Goal: Task Accomplishment & Management: Manage account settings

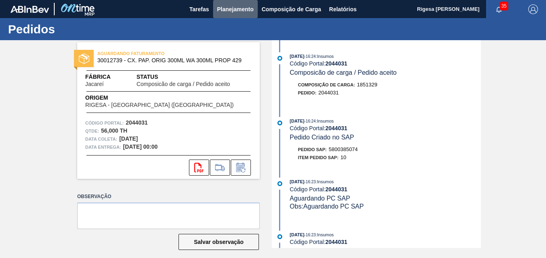
click at [225, 8] on span "Planejamento" at bounding box center [235, 9] width 37 height 10
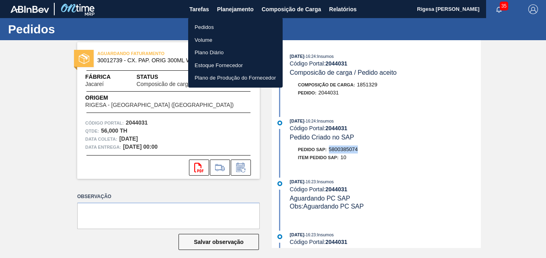
click at [207, 25] on li "Pedidos" at bounding box center [235, 27] width 94 height 13
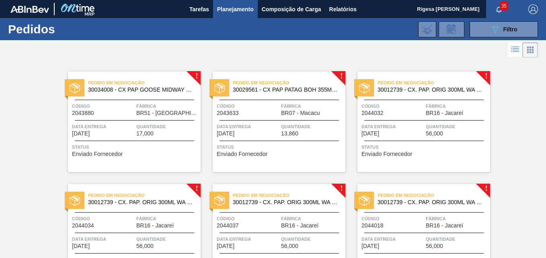
click at [426, 96] on div "Pedido em Negociação 30012739 - CX. PAP. ORIG 300ML WA 300ML PROP 429 Código 20…" at bounding box center [423, 122] width 133 height 100
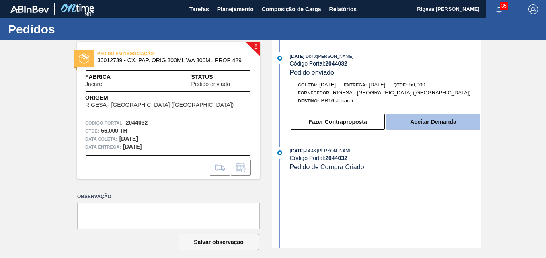
click at [416, 119] on button "Aceitar Demanda" at bounding box center [433, 122] width 94 height 16
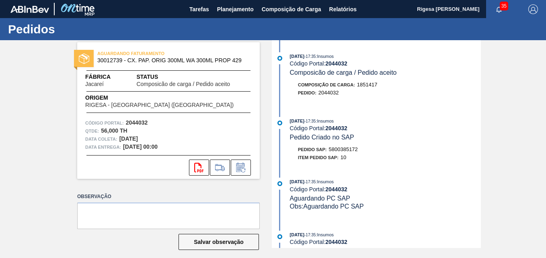
click at [342, 147] on span "5800385172" at bounding box center [343, 149] width 29 height 6
copy span "5800385172"
click at [226, 10] on span "Planejamento" at bounding box center [235, 9] width 37 height 10
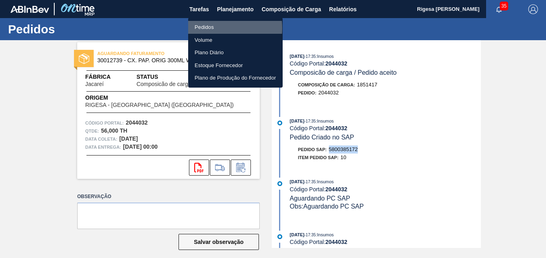
click at [206, 29] on li "Pedidos" at bounding box center [235, 27] width 94 height 13
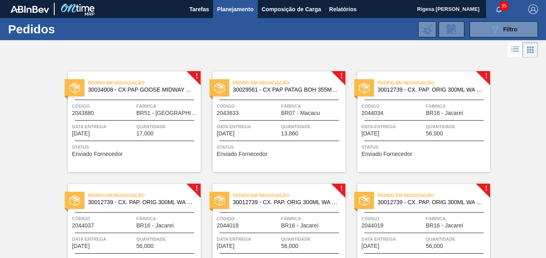
click at [388, 102] on span "Código" at bounding box center [392, 106] width 62 height 8
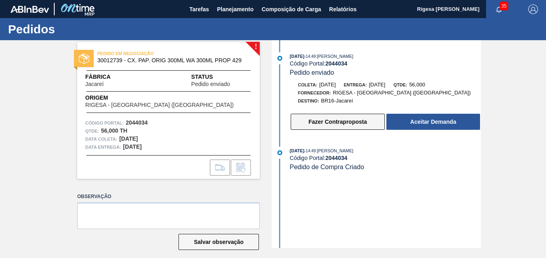
click at [373, 124] on button "Fazer Contraproposta" at bounding box center [338, 122] width 94 height 16
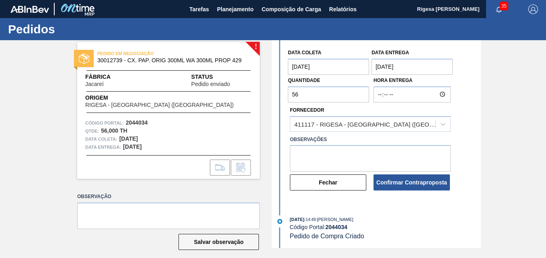
scroll to position [64, 0]
click at [337, 181] on button "Fechar" at bounding box center [328, 182] width 76 height 16
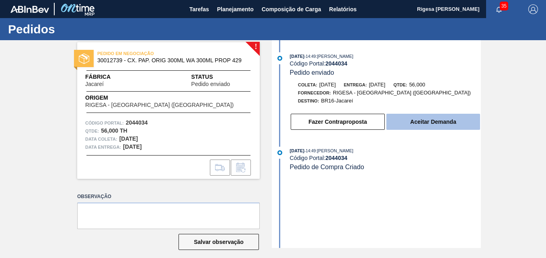
click at [414, 117] on button "Aceitar Demanda" at bounding box center [433, 122] width 94 height 16
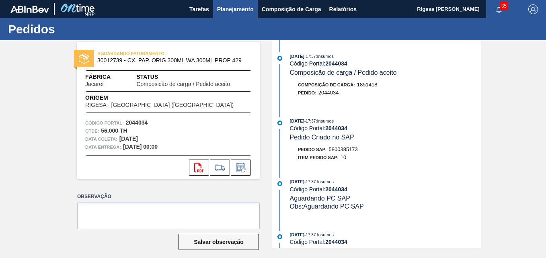
click at [223, 11] on span "Planejamento" at bounding box center [235, 9] width 37 height 10
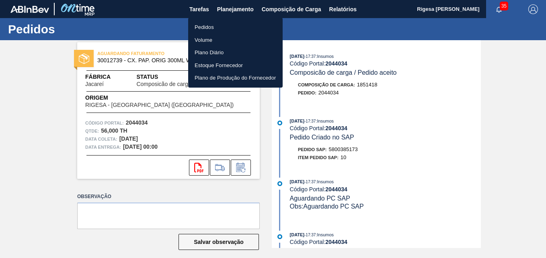
click at [203, 28] on li "Pedidos" at bounding box center [235, 27] width 94 height 13
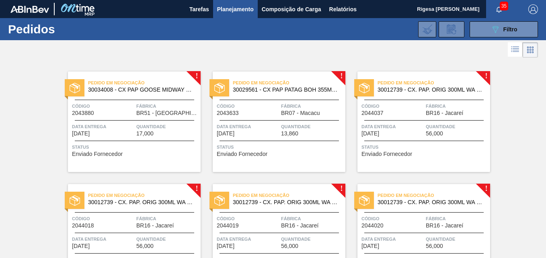
click at [421, 99] on div "Pedido em Negociação 30012739 - CX. PAP. ORIG 300ML WA 300ML PROP 429 Código 20…" at bounding box center [423, 122] width 133 height 100
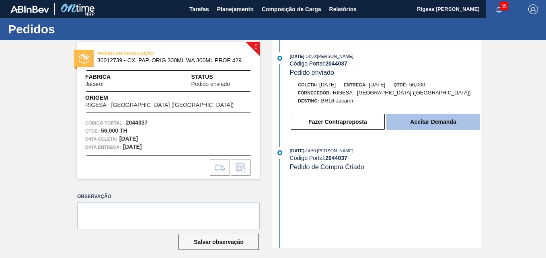
click at [435, 121] on button "Aceitar Demanda" at bounding box center [433, 122] width 94 height 16
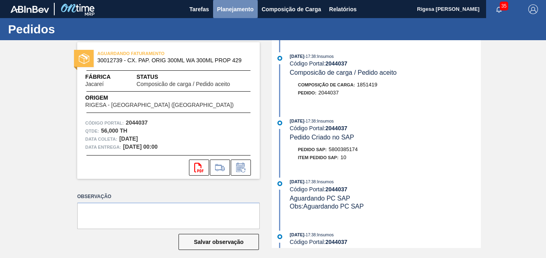
click at [237, 8] on span "Planejamento" at bounding box center [235, 9] width 37 height 10
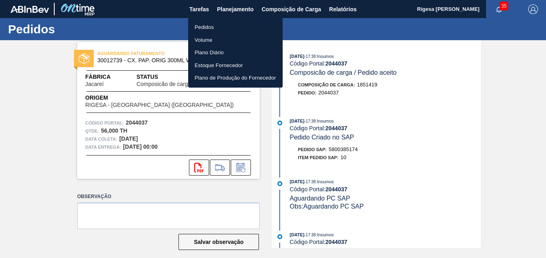
click at [209, 25] on li "Pedidos" at bounding box center [235, 27] width 94 height 13
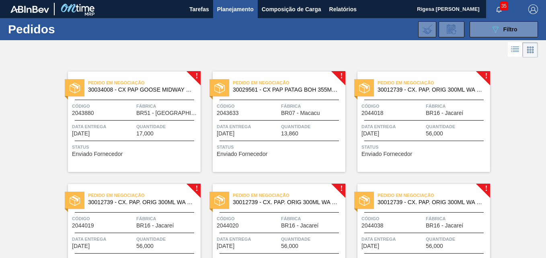
click at [412, 97] on div "Pedido em Negociação 30012739 - CX. PAP. ORIG 300ML WA 300ML PROP 429 Código 20…" at bounding box center [423, 122] width 133 height 100
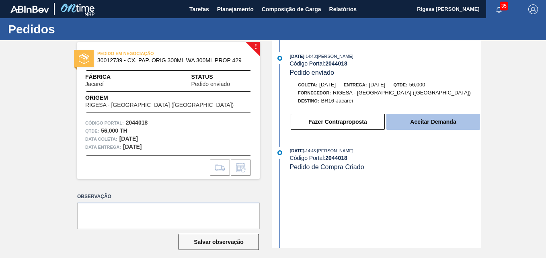
click at [389, 123] on button "Aceitar Demanda" at bounding box center [433, 122] width 94 height 16
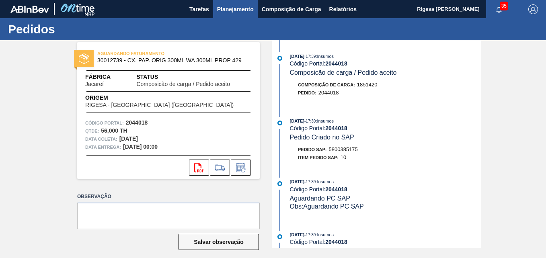
click at [229, 9] on span "Planejamento" at bounding box center [235, 9] width 37 height 10
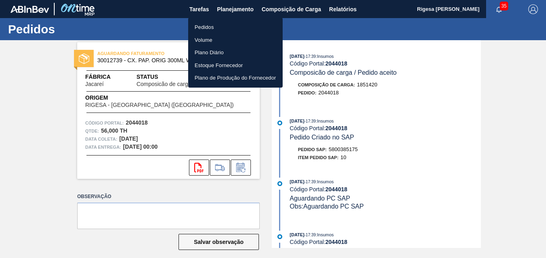
click at [213, 26] on li "Pedidos" at bounding box center [235, 27] width 94 height 13
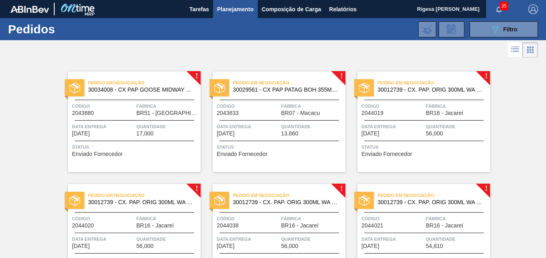
click at [402, 106] on span "Código" at bounding box center [392, 106] width 62 height 8
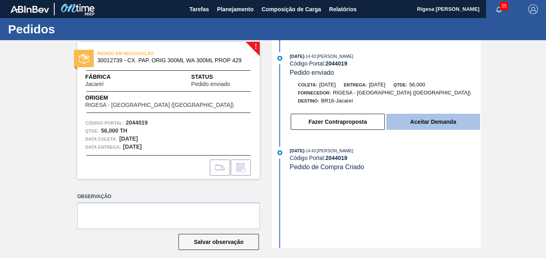
click at [421, 122] on button "Aceitar Demanda" at bounding box center [433, 122] width 94 height 16
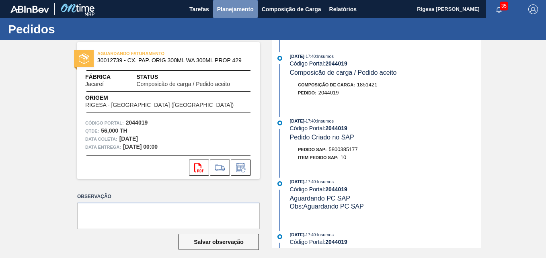
click at [230, 10] on span "Planejamento" at bounding box center [235, 9] width 37 height 10
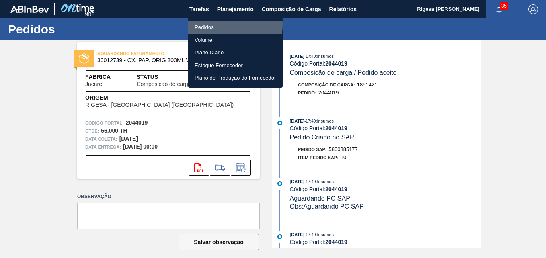
click at [211, 25] on li "Pedidos" at bounding box center [235, 27] width 94 height 13
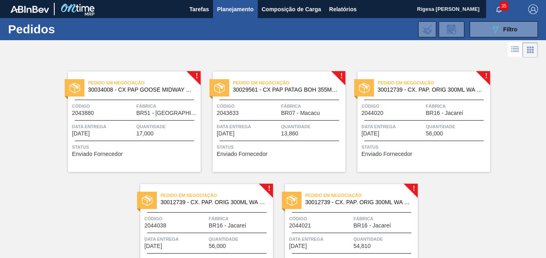
click at [397, 103] on span "Código" at bounding box center [392, 106] width 62 height 8
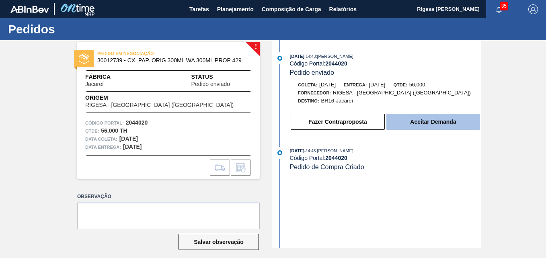
click at [410, 123] on button "Aceitar Demanda" at bounding box center [433, 122] width 94 height 16
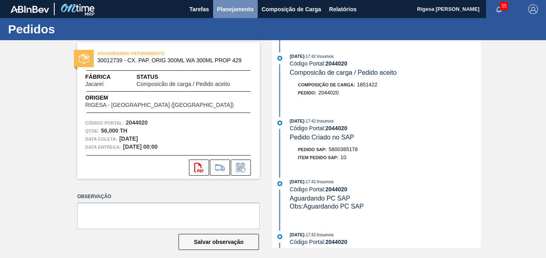
click at [225, 12] on span "Planejamento" at bounding box center [235, 9] width 37 height 10
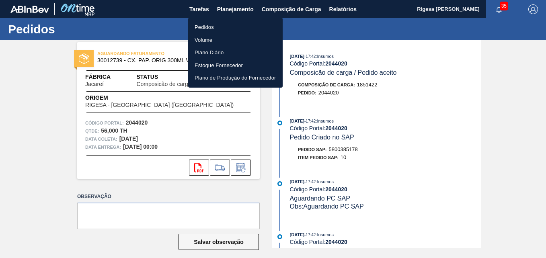
click at [214, 29] on li "Pedidos" at bounding box center [235, 27] width 94 height 13
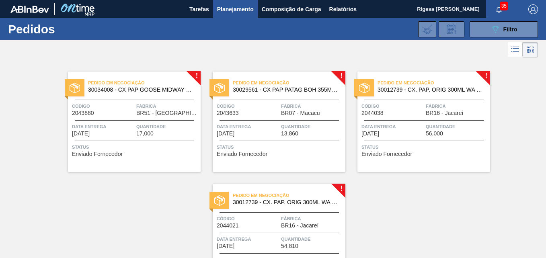
click at [401, 102] on div "Pedido em Negociação 30012739 - CX. PAP. ORIG 300ML WA 300ML PROP 429 Código 20…" at bounding box center [423, 122] width 133 height 100
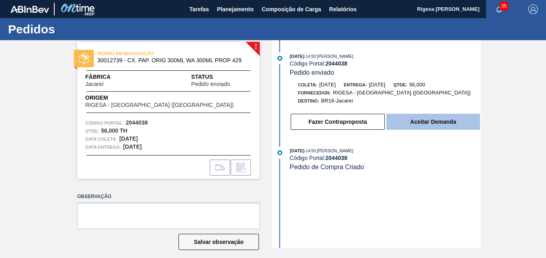
click at [422, 117] on button "Aceitar Demanda" at bounding box center [433, 122] width 94 height 16
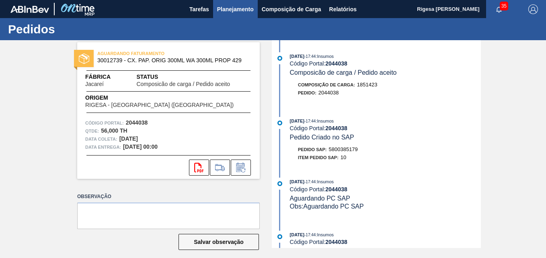
click at [239, 7] on span "Planejamento" at bounding box center [235, 9] width 37 height 10
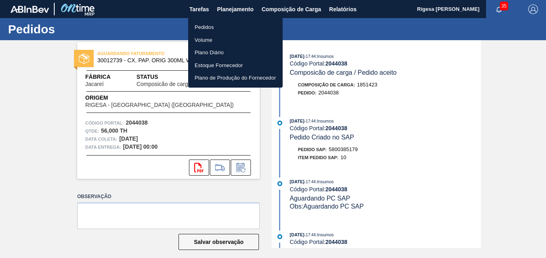
click at [213, 30] on li "Pedidos" at bounding box center [235, 27] width 94 height 13
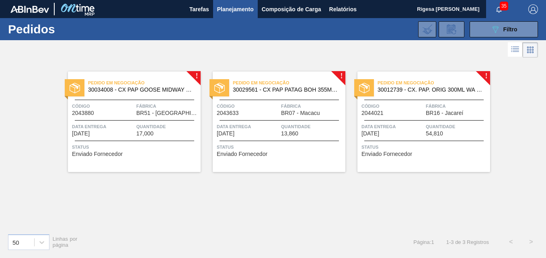
click at [414, 119] on div "Pedido em Negociação 30012739 - CX. PAP. ORIG 300ML WA 300ML PROP 429 Código 20…" at bounding box center [423, 122] width 133 height 100
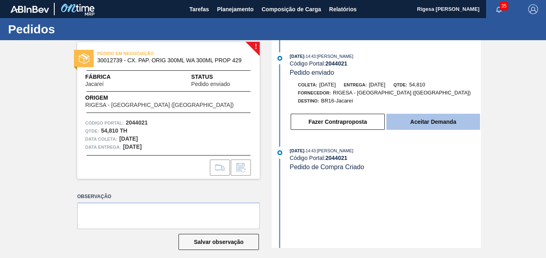
click at [406, 120] on button "Aceitar Demanda" at bounding box center [433, 122] width 94 height 16
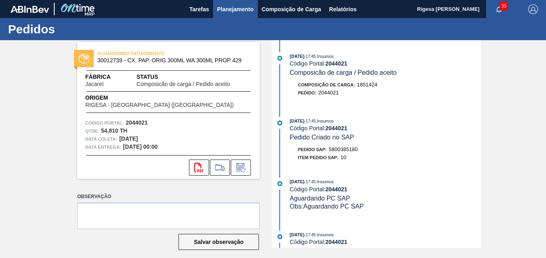
click at [224, 12] on span "Planejamento" at bounding box center [235, 9] width 37 height 10
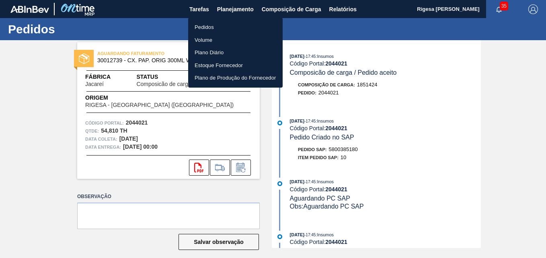
click at [212, 26] on li "Pedidos" at bounding box center [235, 27] width 94 height 13
